Goal: Transaction & Acquisition: Purchase product/service

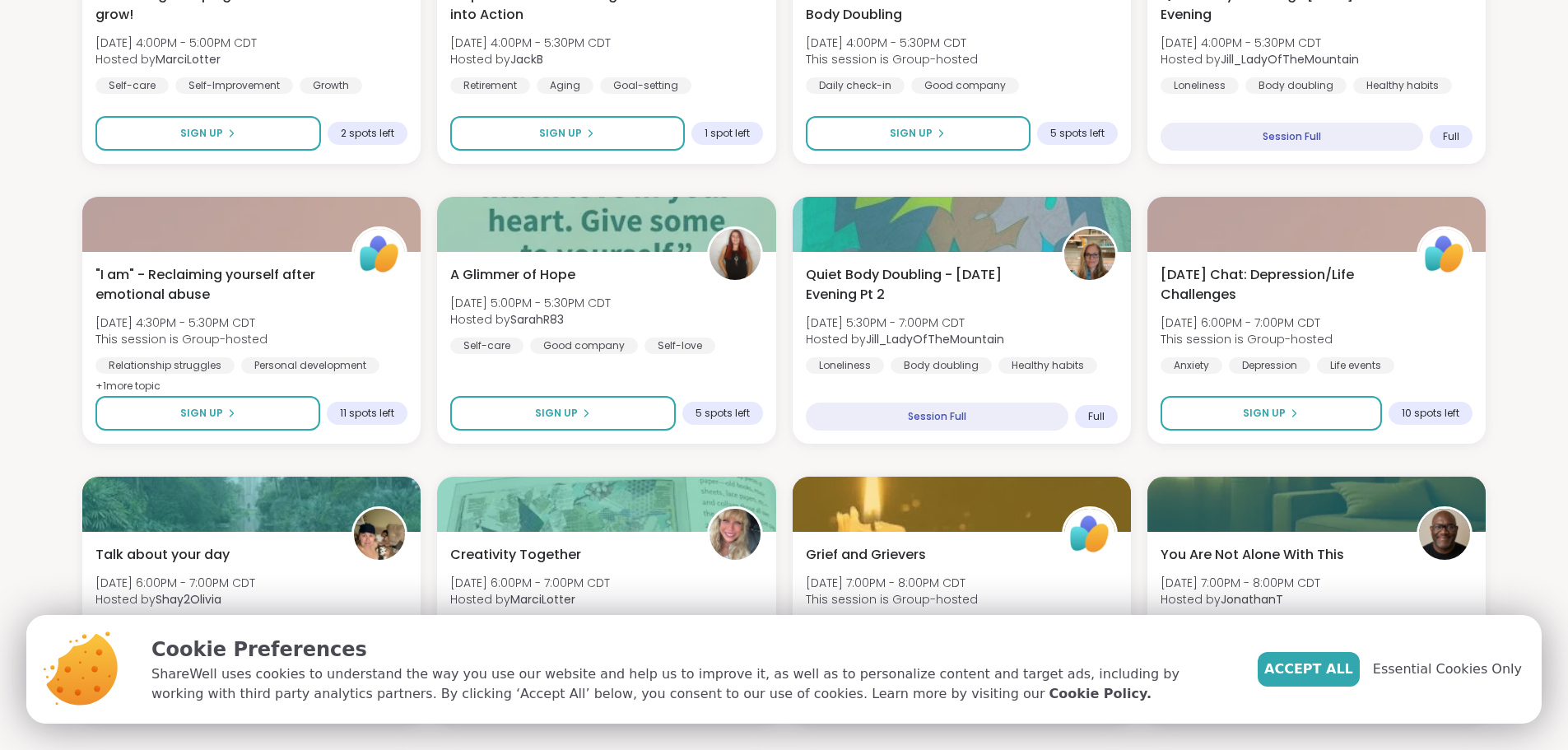
scroll to position [1449, 0]
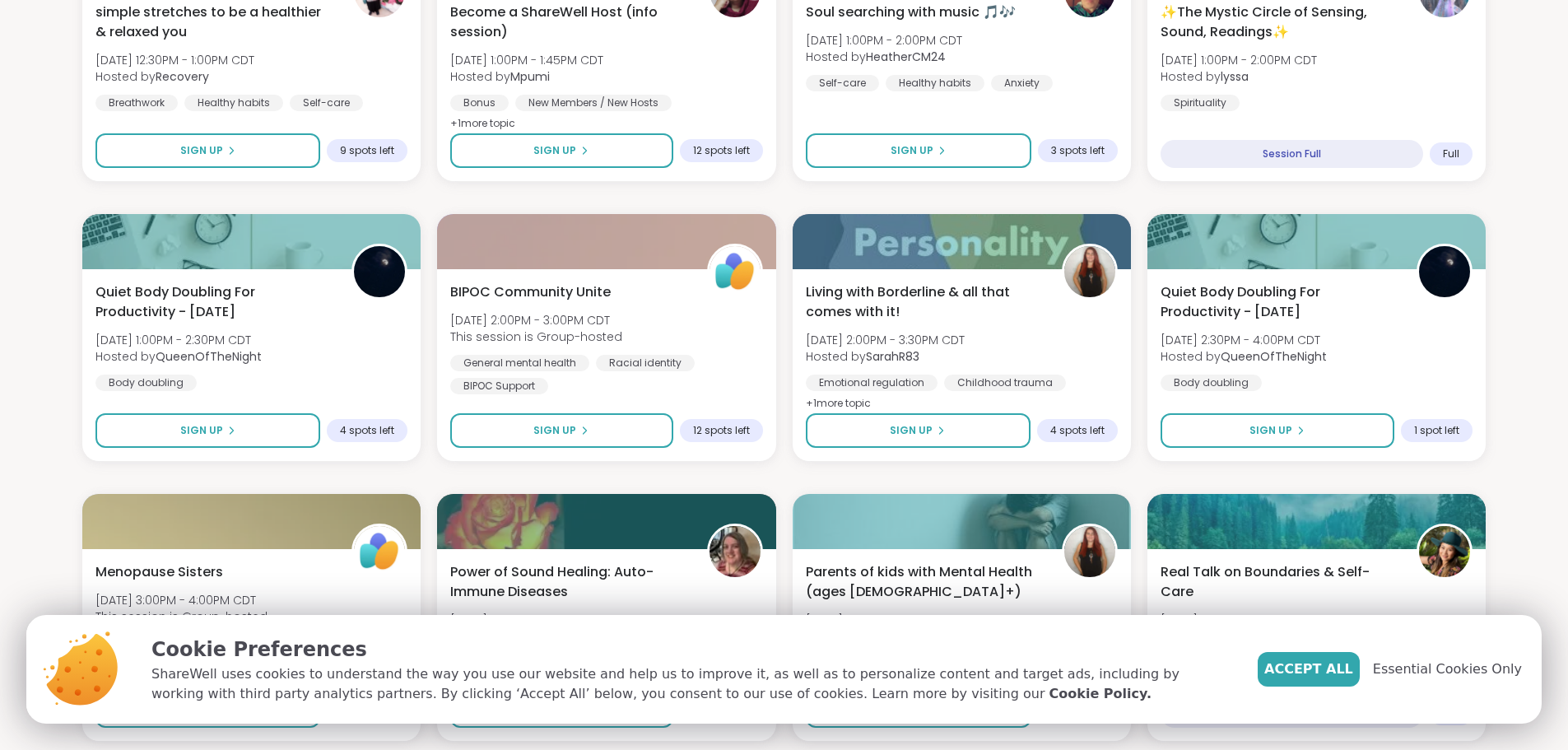
scroll to position [0, 0]
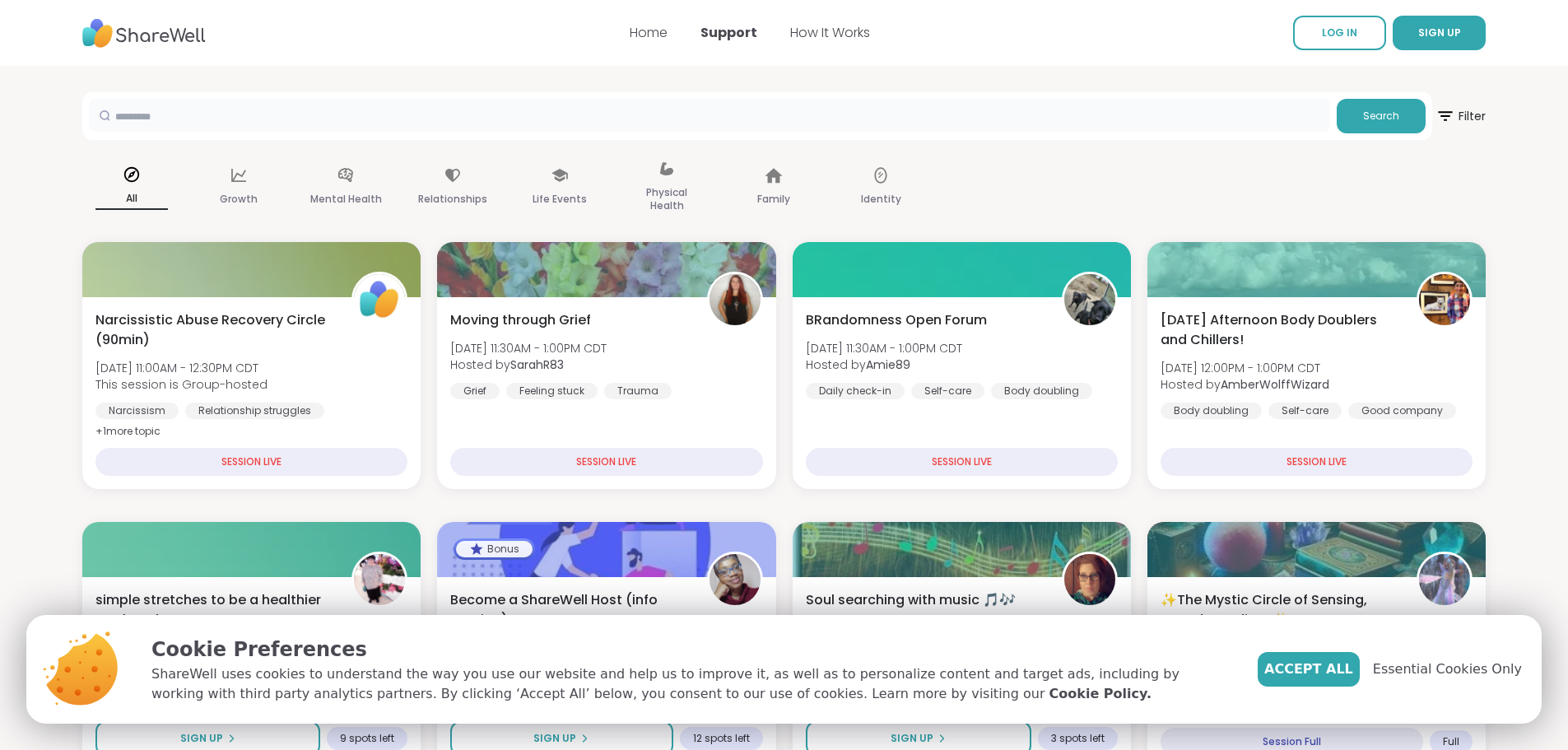
click at [981, 117] on input "text" at bounding box center [710, 115] width 1242 height 33
type input "****"
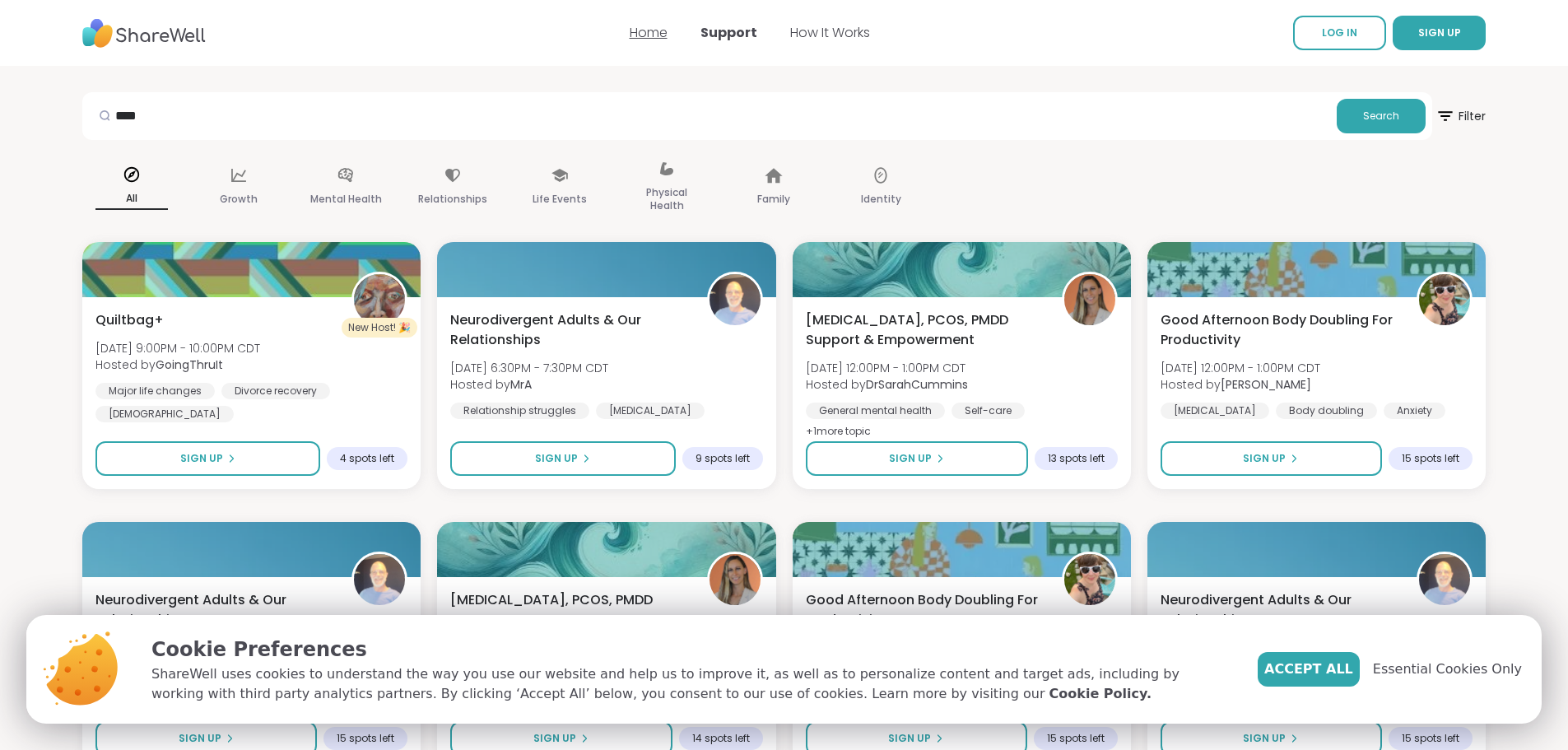
click at [649, 28] on link "Home" at bounding box center [648, 33] width 37 height 19
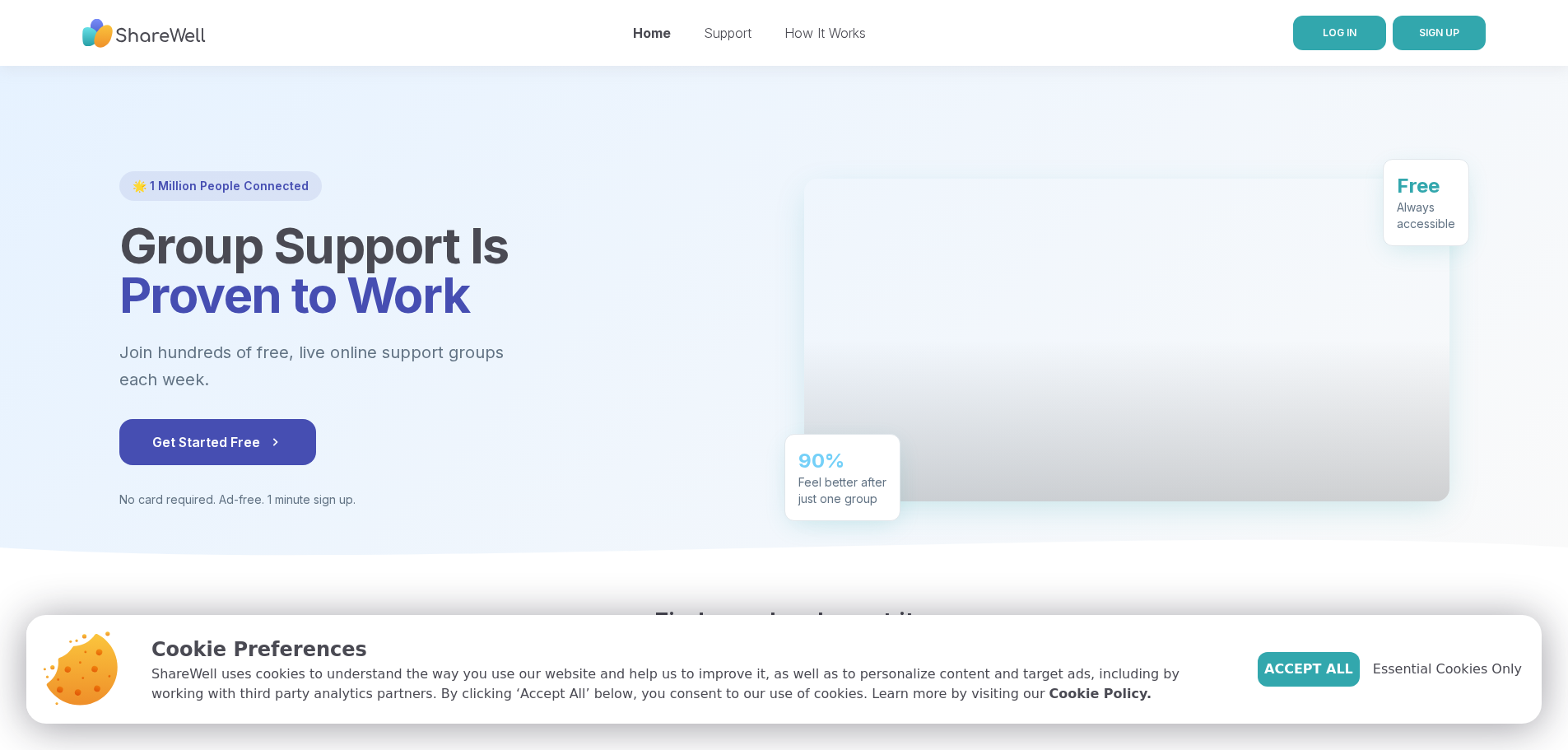
click at [1338, 29] on span "LOG IN" at bounding box center [1340, 32] width 34 height 12
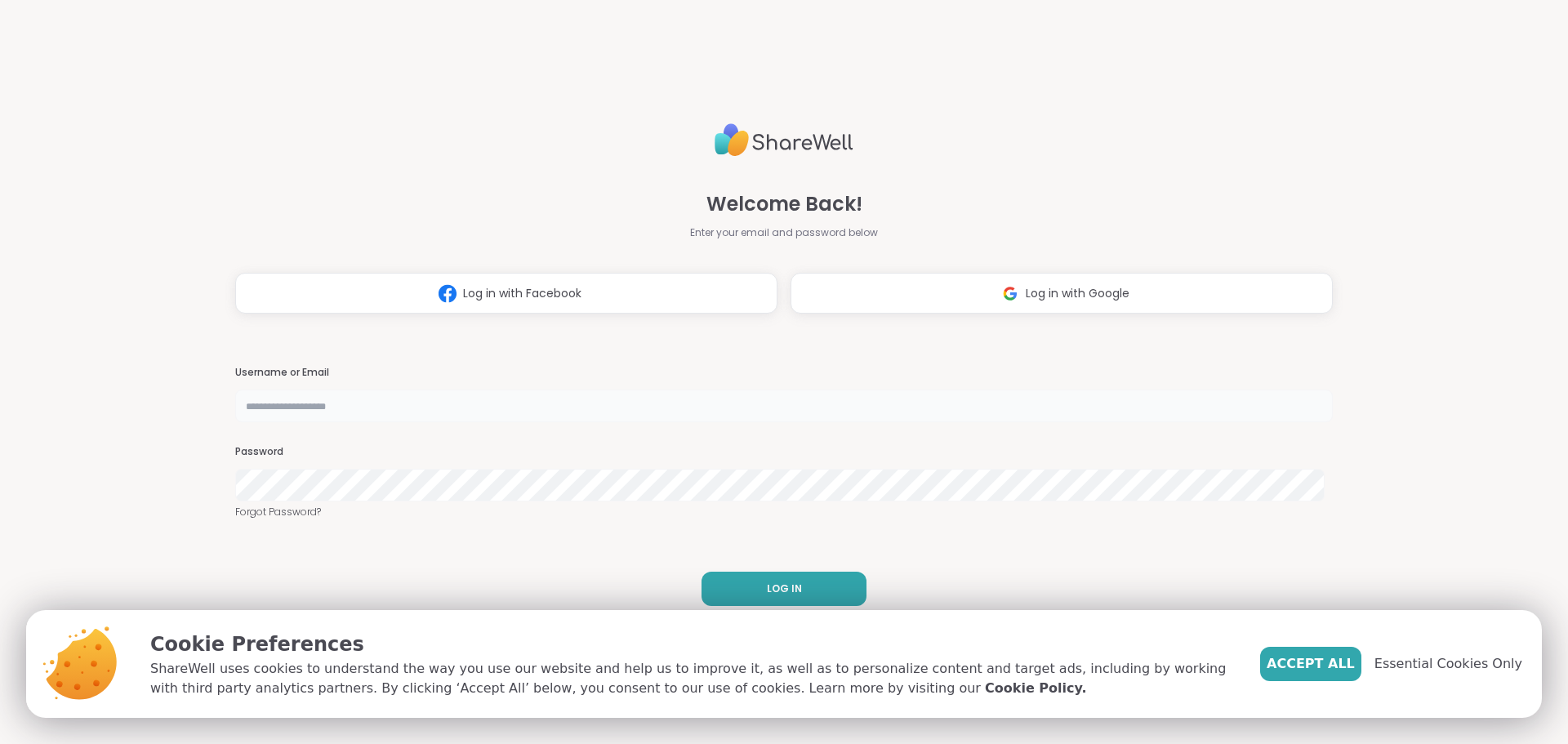
type input "*********"
click at [748, 587] on button "LOG IN" at bounding box center [784, 588] width 165 height 34
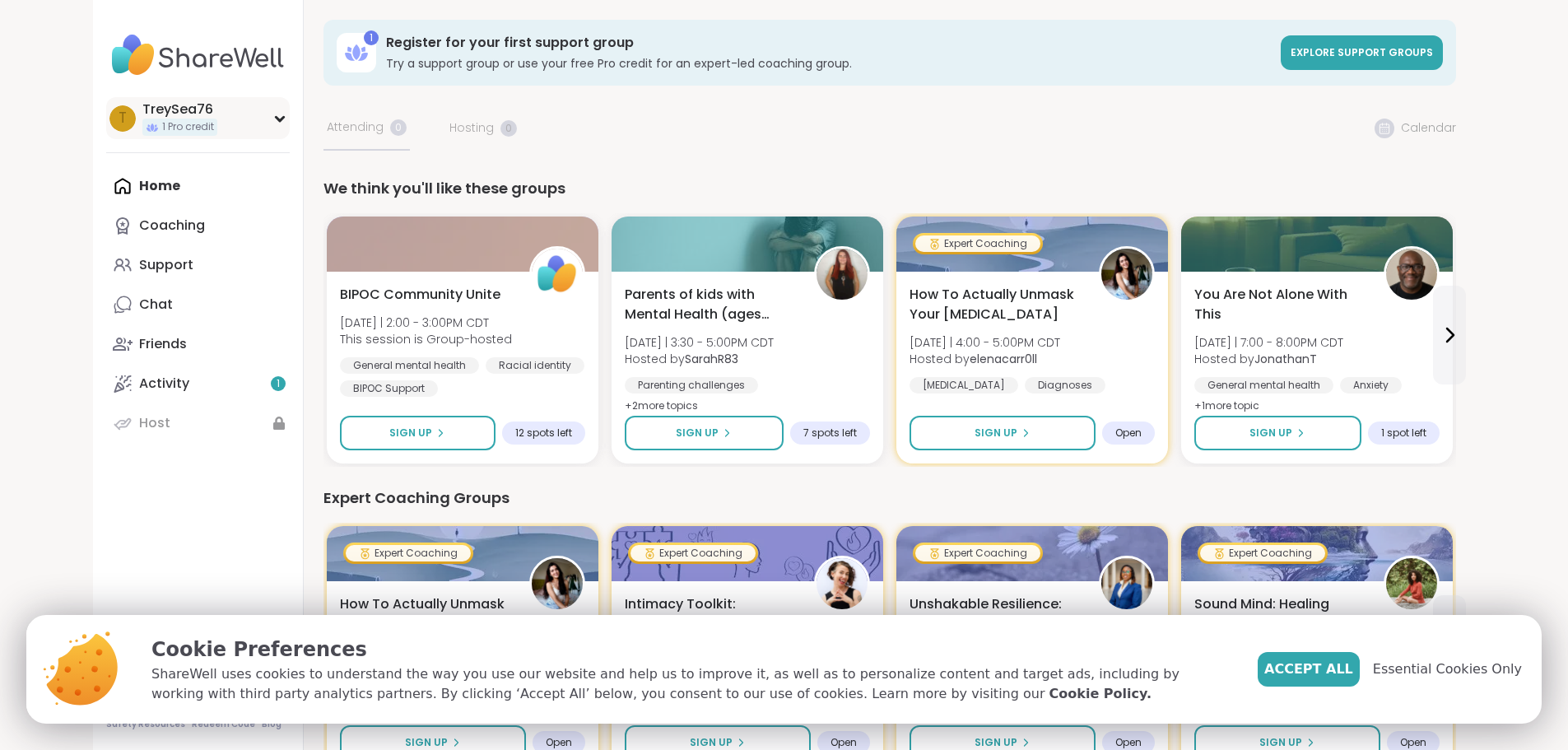
click at [273, 114] on icon at bounding box center [280, 118] width 13 height 8
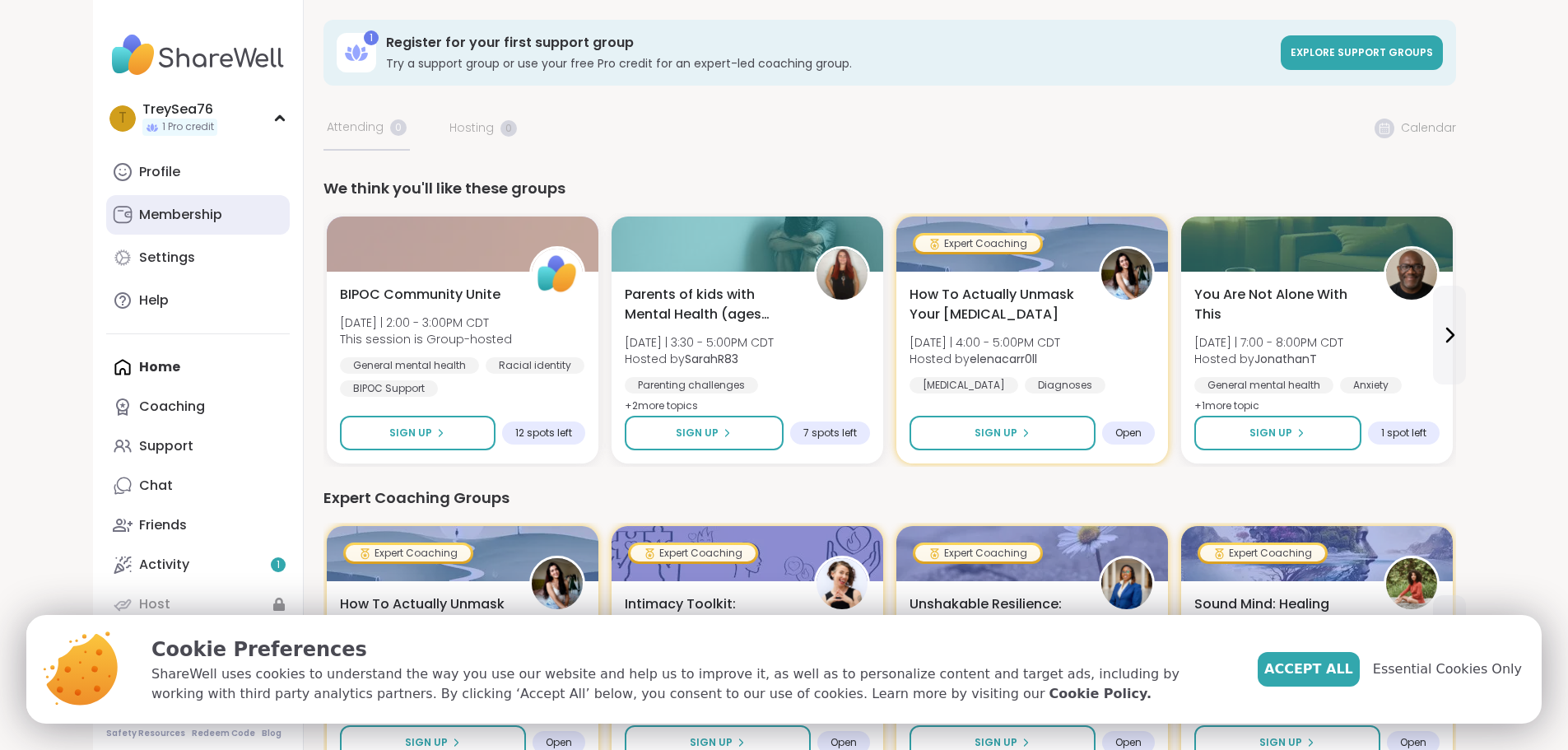
click at [139, 210] on div "Membership" at bounding box center [180, 214] width 83 height 18
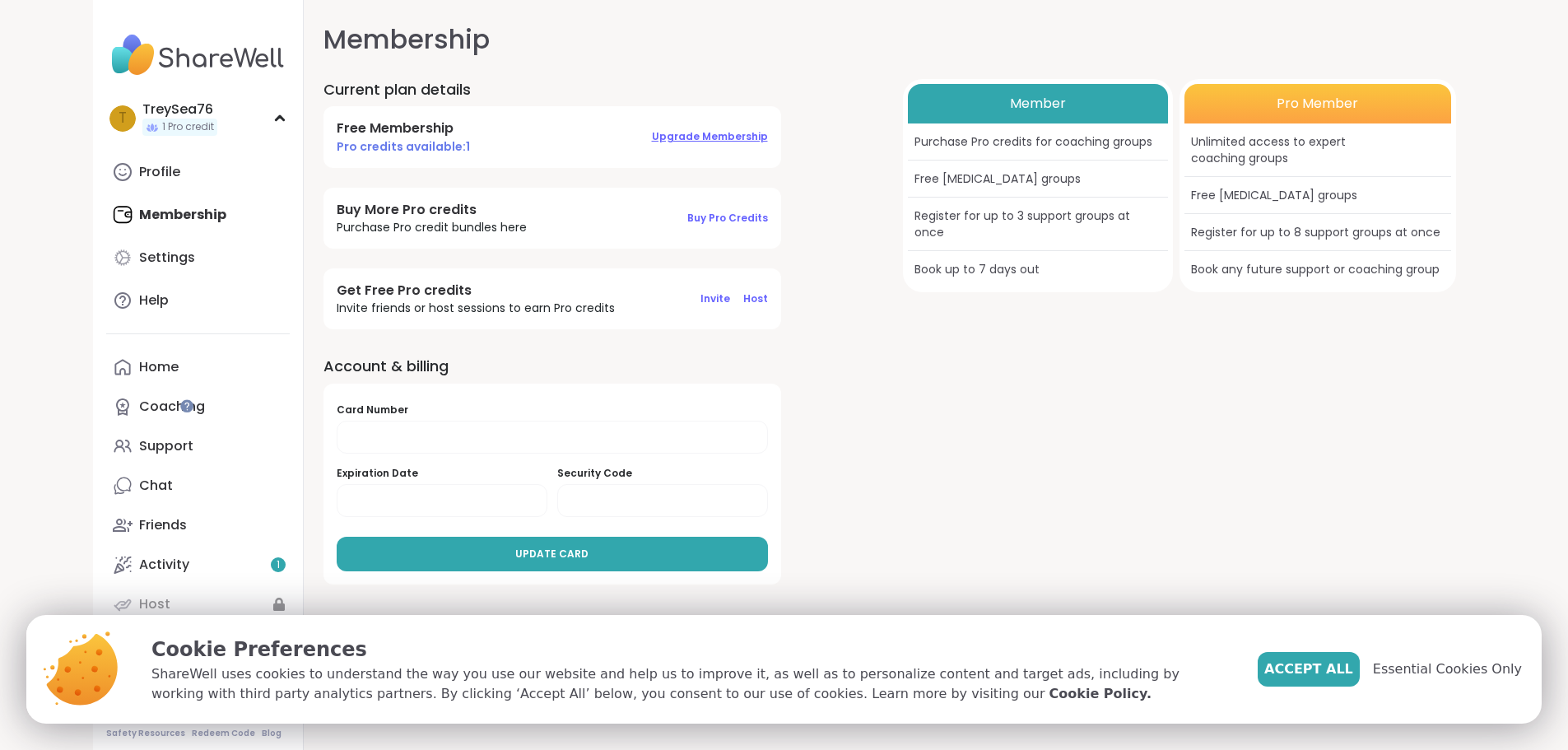
click at [652, 133] on span "Upgrade Membership" at bounding box center [710, 136] width 116 height 14
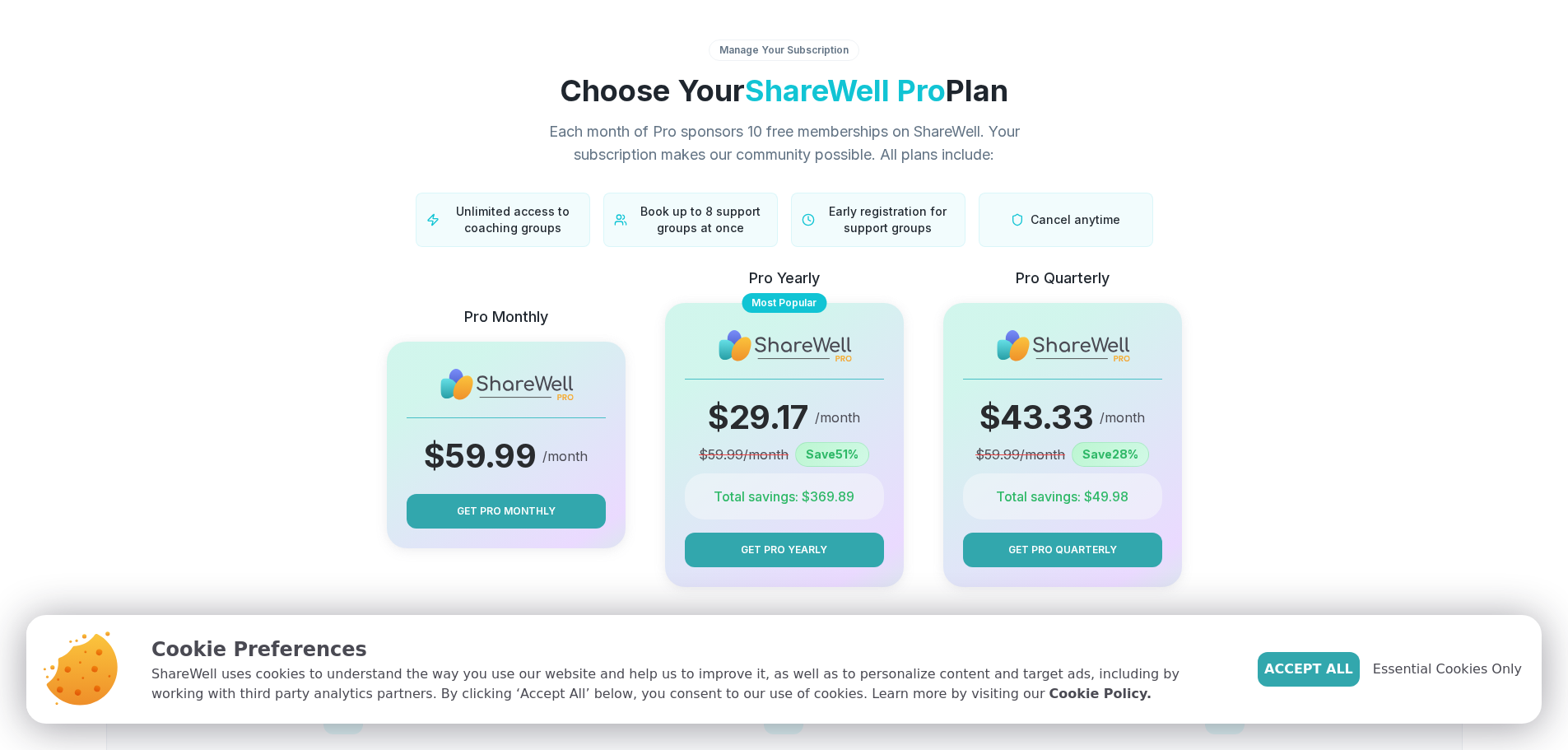
click at [1464, 680] on div "Accept All Essential Cookies Only" at bounding box center [1389, 669] width 265 height 35
click at [1472, 664] on span "Essential Cookies Only" at bounding box center [1446, 669] width 149 height 20
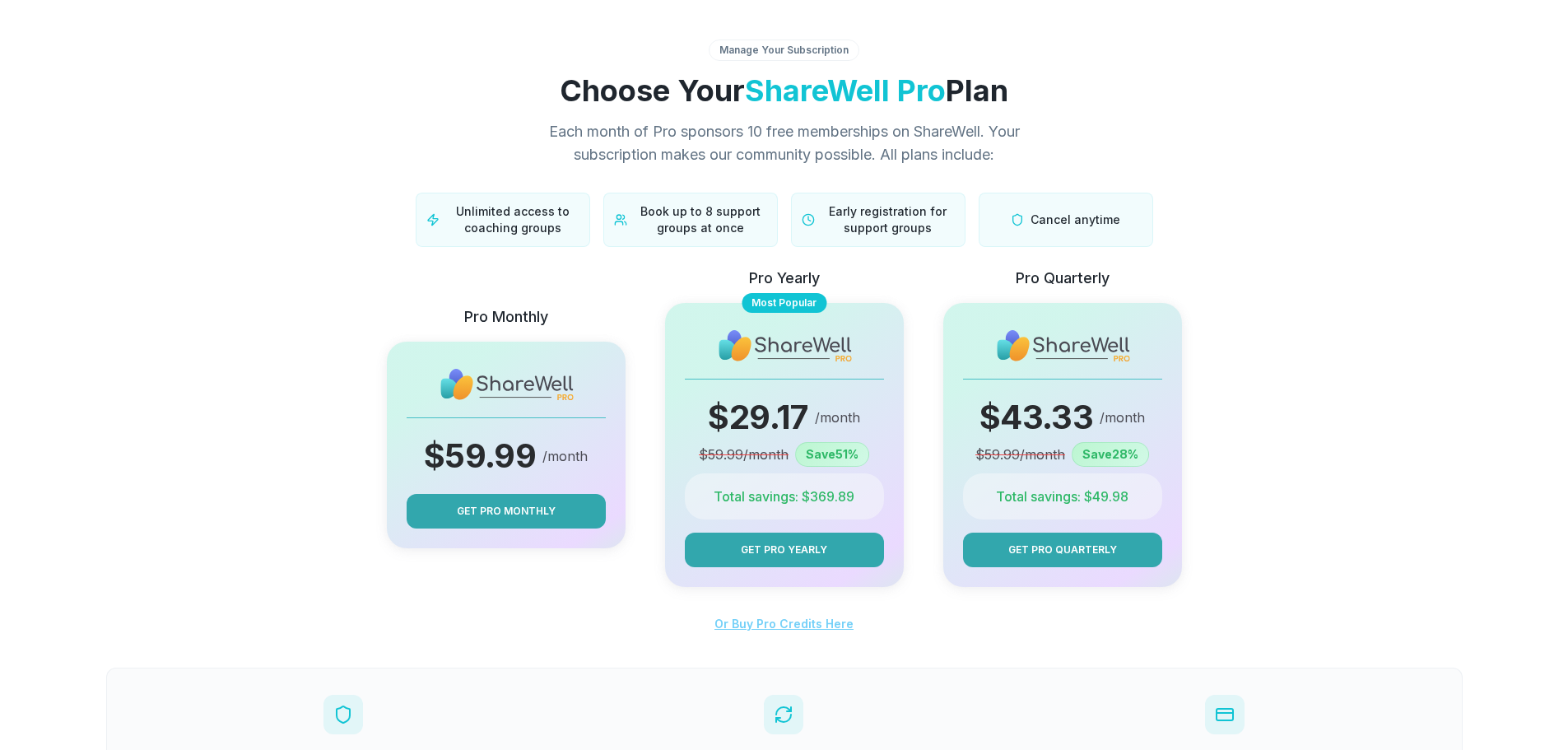
click at [800, 624] on span "Or Buy Pro Credits Here" at bounding box center [784, 623] width 139 height 14
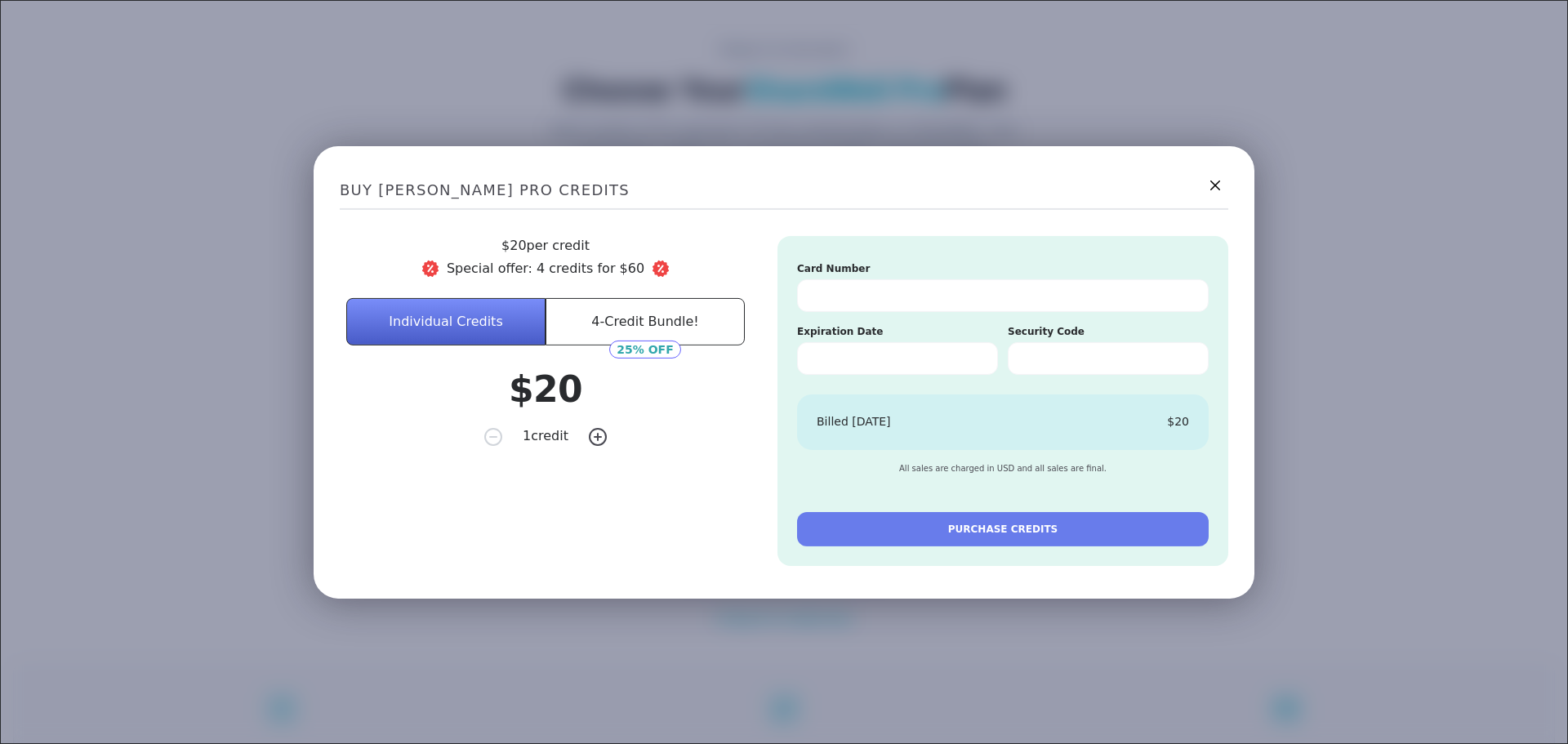
click at [673, 311] on button "4-Credit Bundle!" at bounding box center [645, 320] width 199 height 47
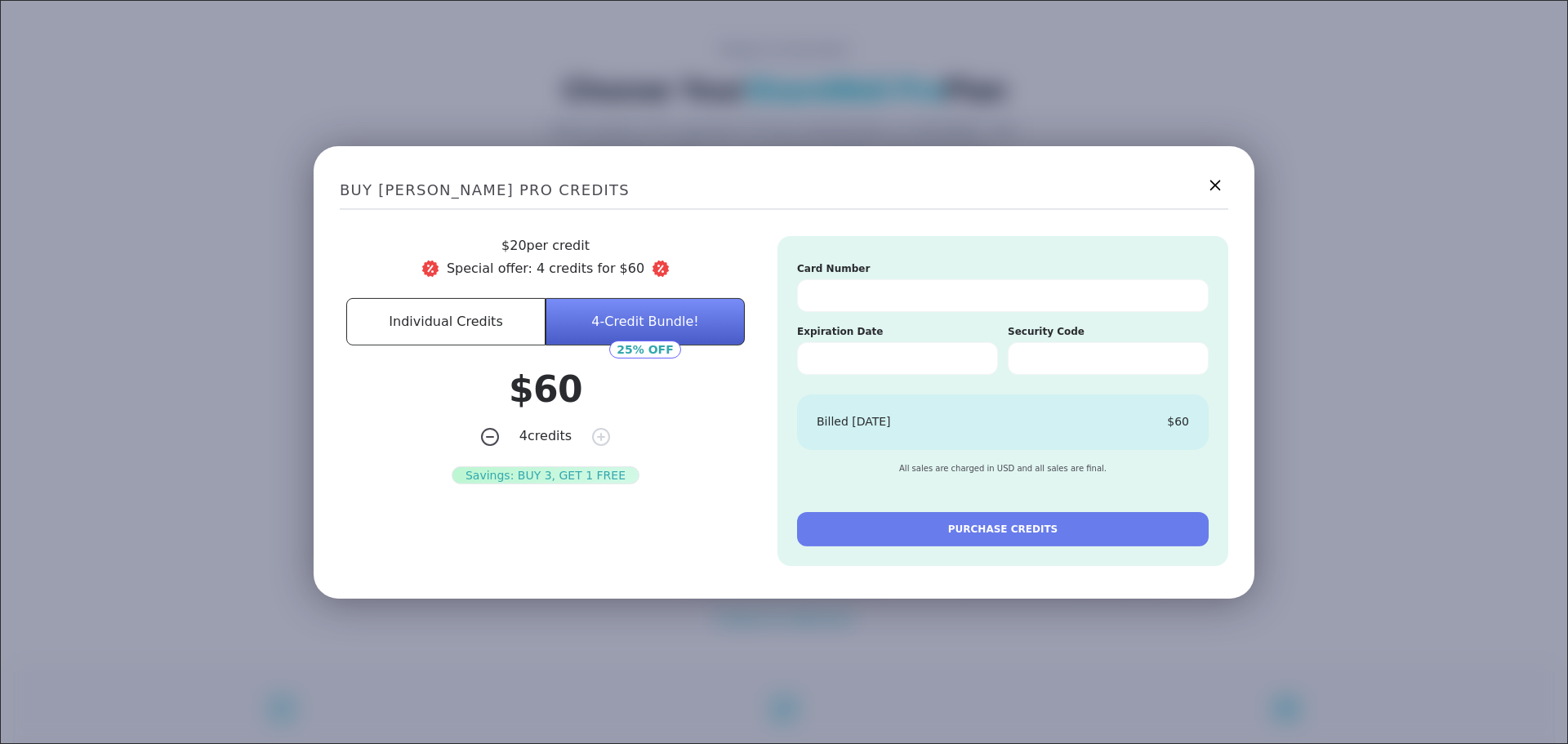
click at [1212, 188] on icon at bounding box center [1215, 185] width 20 height 20
